Goal: Task Accomplishment & Management: Manage account settings

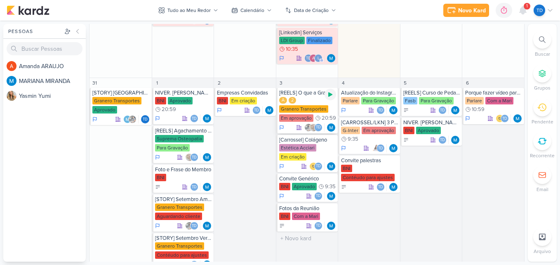
scroll to position [604, 0]
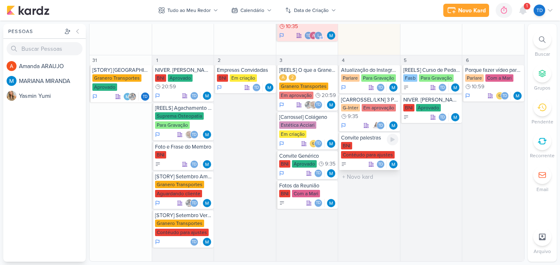
click at [352, 149] on div "BNI Contéudo para ajustes" at bounding box center [369, 150] width 57 height 17
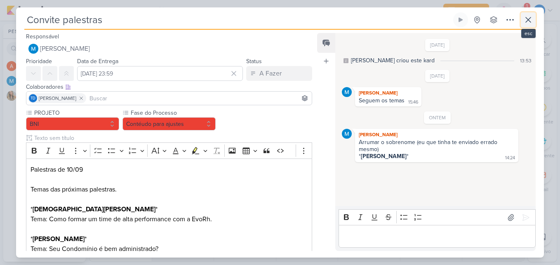
click at [523, 23] on icon at bounding box center [528, 20] width 10 height 10
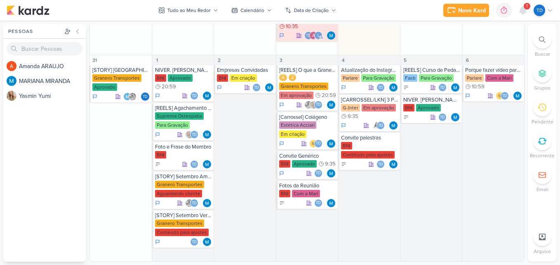
click at [525, 4] on div "1" at bounding box center [526, 6] width 7 height 7
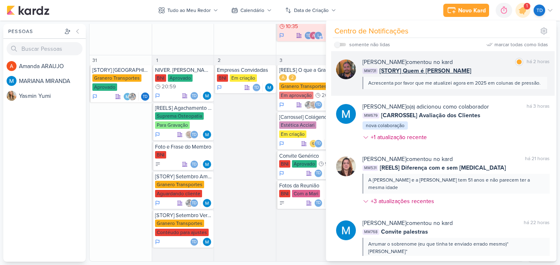
click at [489, 68] on div "MM731 [STORY] Quem é Eduardo" at bounding box center [455, 70] width 187 height 9
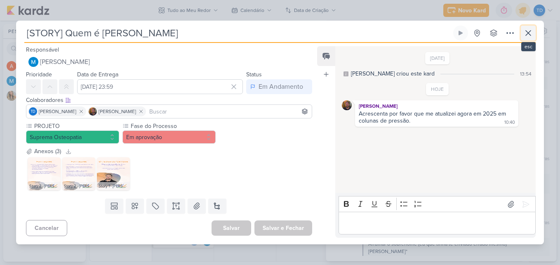
click at [531, 32] on icon at bounding box center [528, 33] width 10 height 10
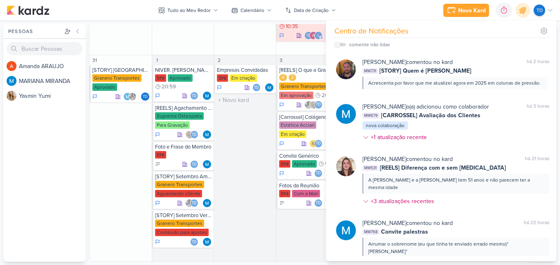
click at [245, 175] on div "2 Empresas Convidadas BNI Em criação Td" at bounding box center [245, 158] width 62 height 206
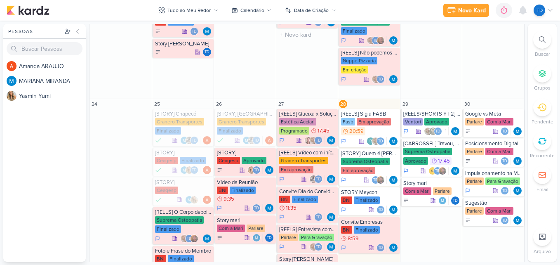
scroll to position [371, 0]
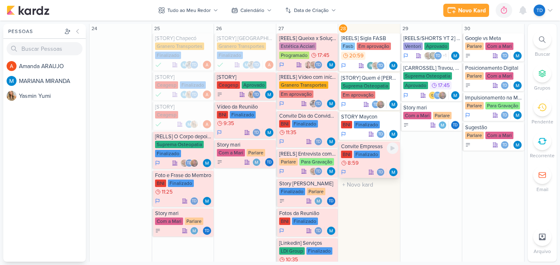
click at [372, 147] on div "Convite Empresas" at bounding box center [369, 146] width 57 height 7
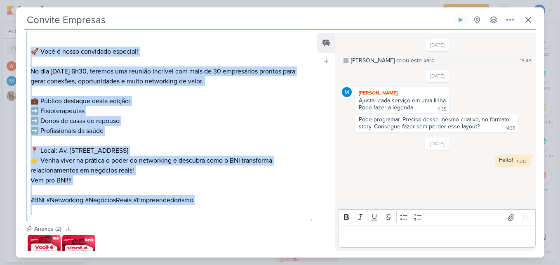
scroll to position [288, 0]
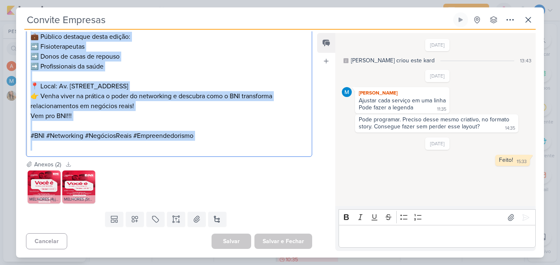
drag, startPoint x: 31, startPoint y: 67, endPoint x: 192, endPoint y: 149, distance: 181.8
click at [192, 149] on div "⁠⁠⁠⁠⁠⁠⁠ 🚀 Você é nosso convidado especial! No dia 04/09, às 6h30, teremos uma r…" at bounding box center [169, 61] width 286 height 191
click at [206, 142] on p "#BNI #Networking #NegóciosReais #Empreendedorismo" at bounding box center [169, 141] width 277 height 20
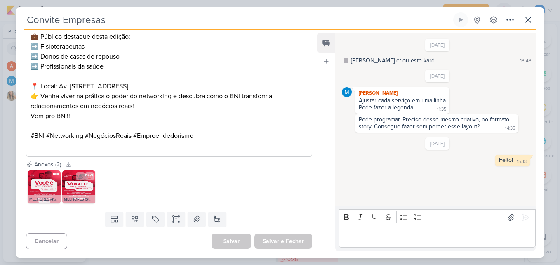
click at [73, 187] on img at bounding box center [78, 186] width 33 height 33
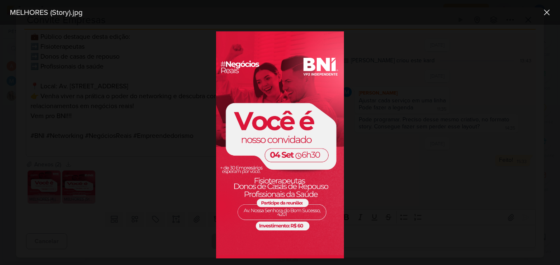
click at [153, 176] on div at bounding box center [280, 145] width 560 height 240
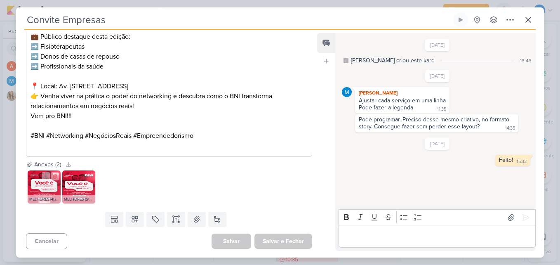
click at [49, 188] on img at bounding box center [44, 186] width 33 height 33
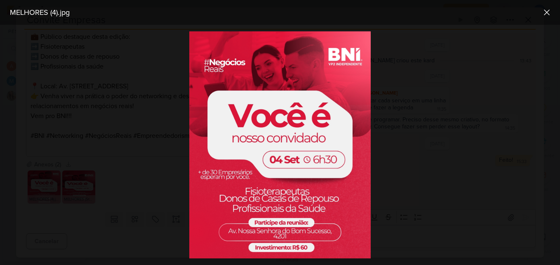
click at [134, 177] on div at bounding box center [280, 145] width 560 height 240
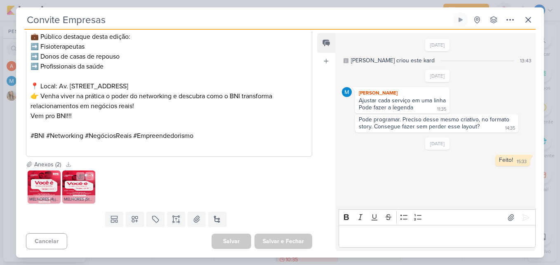
click at [92, 189] on img at bounding box center [78, 186] width 33 height 33
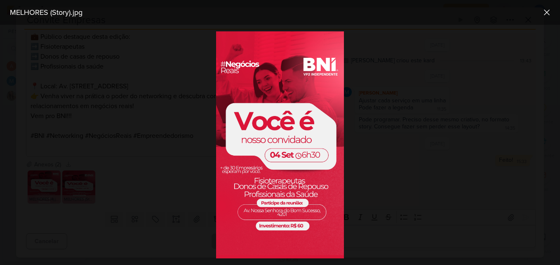
click at [117, 184] on div at bounding box center [280, 145] width 560 height 240
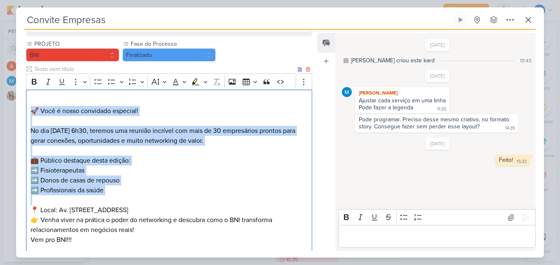
scroll to position [247, 0]
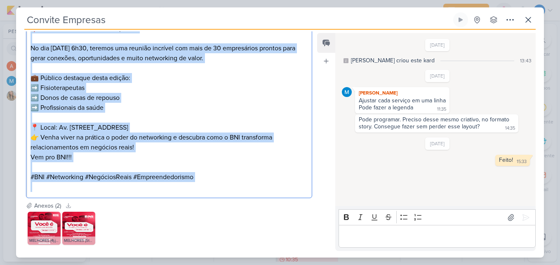
drag, startPoint x: 38, startPoint y: 107, endPoint x: 183, endPoint y: 182, distance: 163.2
click at [183, 182] on div "🚀 Você é nosso convidado especial! No dia 04/09, às 6h30, teremos uma reunião i…" at bounding box center [169, 102] width 286 height 191
copy div "🚀 Você é nosso convidado especial! No dia 04/09, às 6h30, teremos uma reunião i…"
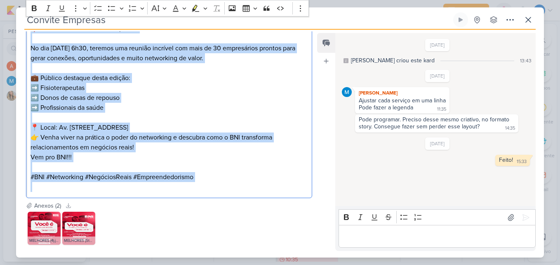
click at [218, 190] on p "#BNI #Networking #NegóciosReais #Empreendedorismo" at bounding box center [169, 182] width 277 height 20
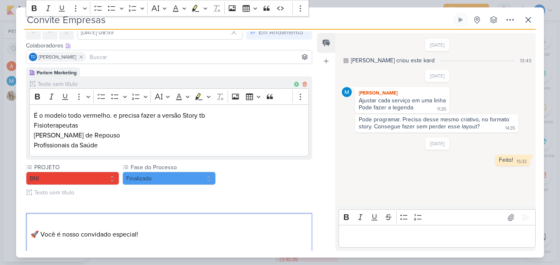
scroll to position [41, 0]
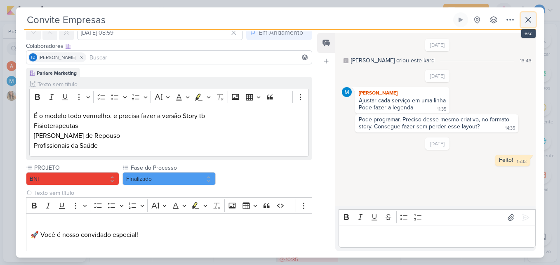
click at [528, 19] on icon at bounding box center [528, 19] width 5 height 5
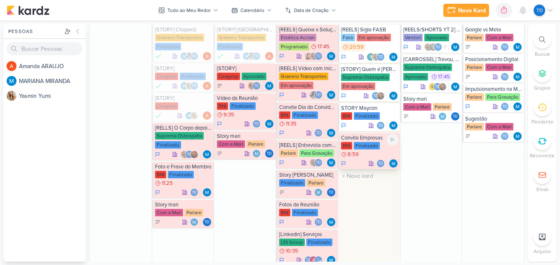
scroll to position [330, 0]
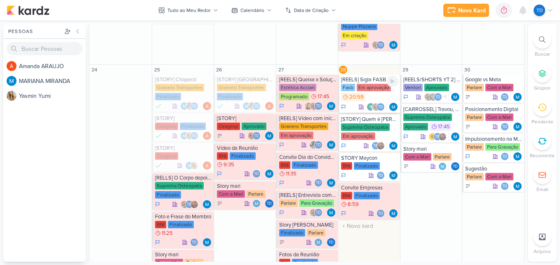
click at [369, 99] on div "Fasb Em aprovação 20:59" at bounding box center [369, 93] width 57 height 18
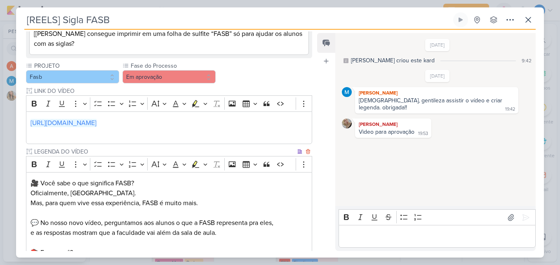
scroll to position [0, 0]
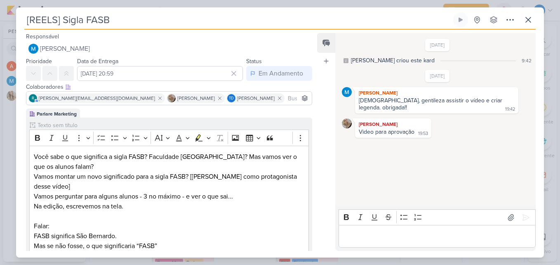
click at [518, 19] on div "[REELS] Sigla FASB Criado por MARIANA nenhum grupo disponível" at bounding box center [279, 20] width 511 height 17
click at [524, 16] on icon at bounding box center [528, 20] width 10 height 10
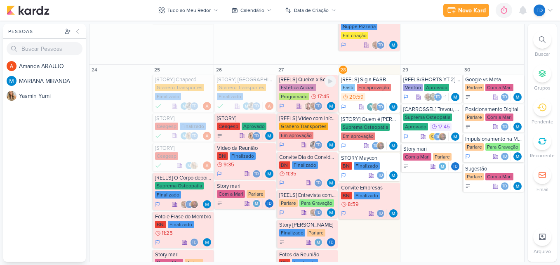
click at [319, 94] on span "17:45" at bounding box center [323, 97] width 12 height 6
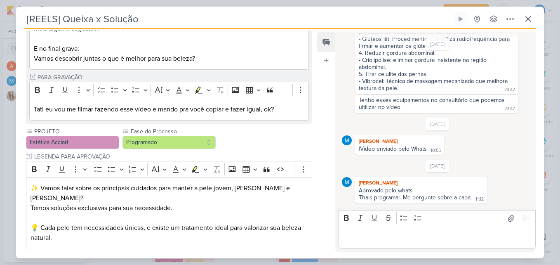
scroll to position [196, 0]
click at [204, 144] on button "Programado" at bounding box center [168, 142] width 93 height 13
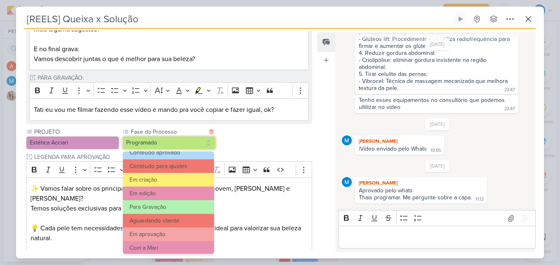
scroll to position [80, 0]
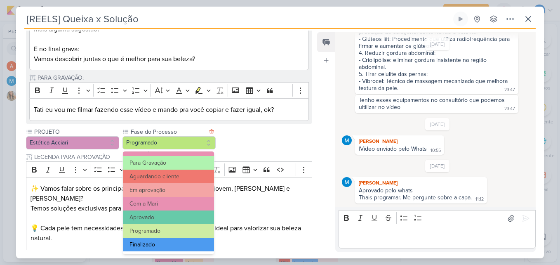
click at [171, 241] on button "Finalizado" at bounding box center [168, 244] width 91 height 14
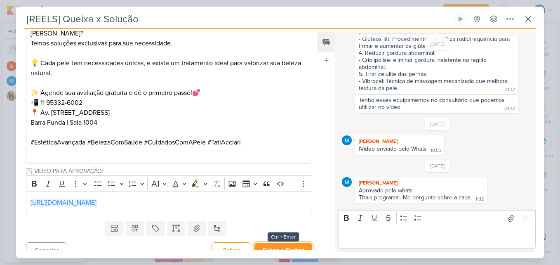
click at [275, 245] on button "Salvar e Fechar" at bounding box center [283, 249] width 58 height 15
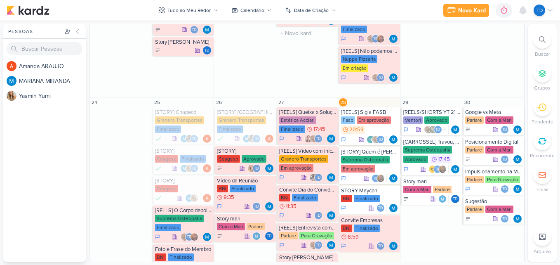
scroll to position [289, 0]
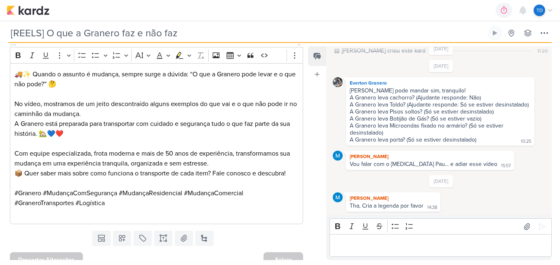
scroll to position [355, 0]
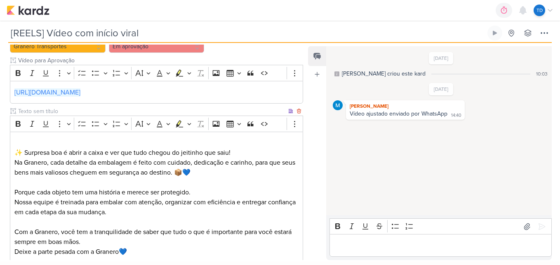
scroll to position [284, 0]
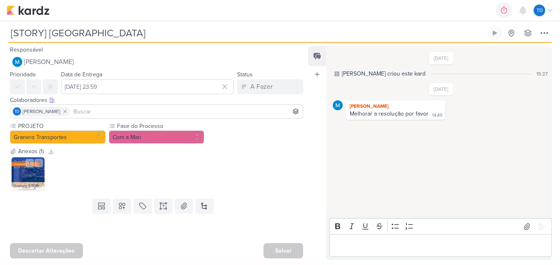
click at [21, 174] on img at bounding box center [28, 173] width 33 height 33
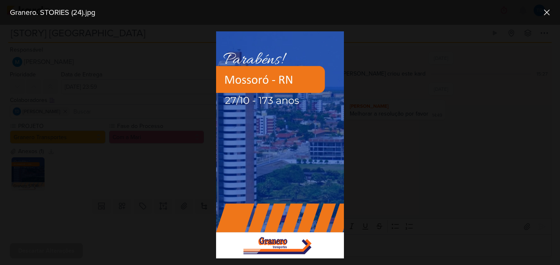
click at [168, 174] on div at bounding box center [280, 145] width 560 height 240
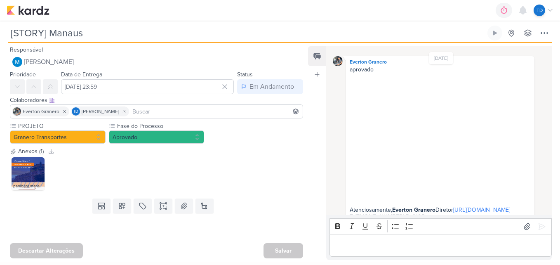
scroll to position [118, 0]
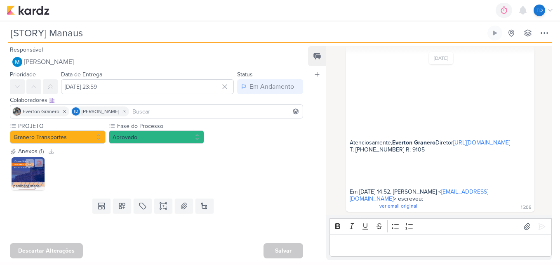
click at [31, 175] on img at bounding box center [28, 173] width 33 height 33
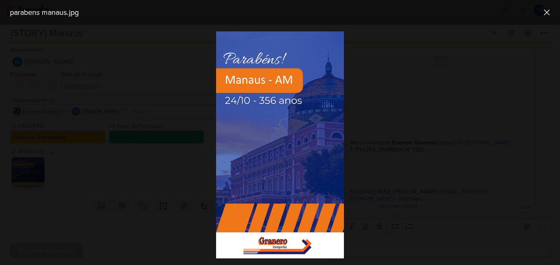
click at [148, 106] on div at bounding box center [280, 145] width 560 height 240
